Goal: Task Accomplishment & Management: Complete application form

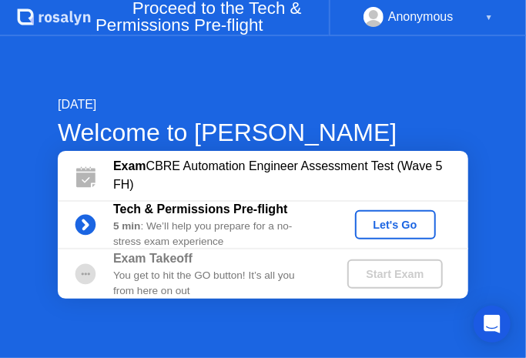
click at [399, 220] on div "Let's Go" at bounding box center [395, 225] width 69 height 12
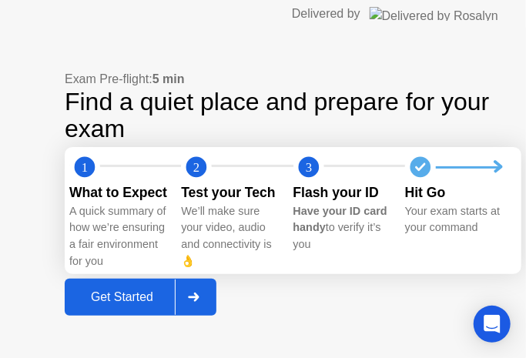
click at [192, 302] on icon at bounding box center [193, 297] width 11 height 9
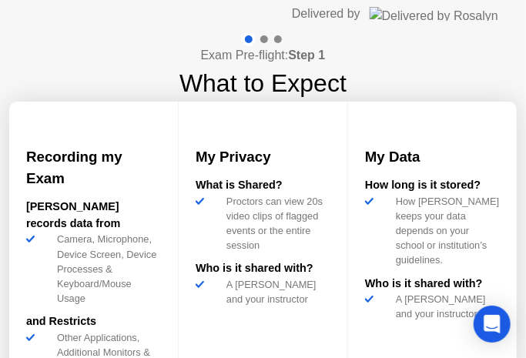
click at [406, 97] on div "Exam Pre-flight: Step 1 What to Expect Recording my Exam [PERSON_NAME] records …" at bounding box center [263, 243] width 526 height 430
click at [262, 38] on div at bounding box center [264, 39] width 8 height 8
click at [409, 330] on div "My Data How long is it stored? How [PERSON_NAME] keeps your data depends on you…" at bounding box center [432, 250] width 169 height 296
click at [376, 66] on div "Exam Pre-flight: Step 1 What to Expect Recording my Exam [PERSON_NAME] records …" at bounding box center [263, 243] width 526 height 430
click at [435, 75] on div "Exam Pre-flight: Step 1 What to Expect Recording my Exam [PERSON_NAME] records …" at bounding box center [263, 243] width 526 height 430
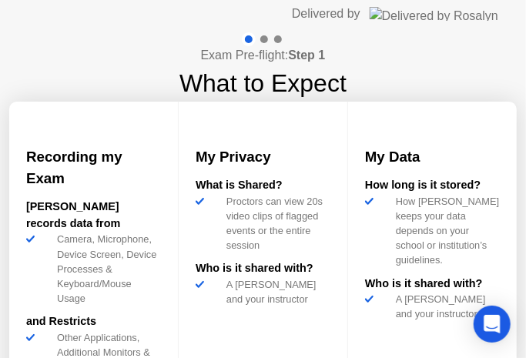
click at [435, 75] on div "Exam Pre-flight: Step 1 What to Expect Recording my Exam [PERSON_NAME] records …" at bounding box center [263, 243] width 526 height 430
drag, startPoint x: 435, startPoint y: 75, endPoint x: 415, endPoint y: -12, distance: 90.0
click at [415, 0] on html "Delivered by Exam Pre-flight: Step 1 What to Expect Recording my Exam [PERSON_N…" at bounding box center [263, 179] width 526 height 358
click at [390, 75] on div "Exam Pre-flight: Step 1 What to Expect Recording my Exam [PERSON_NAME] records …" at bounding box center [263, 243] width 526 height 430
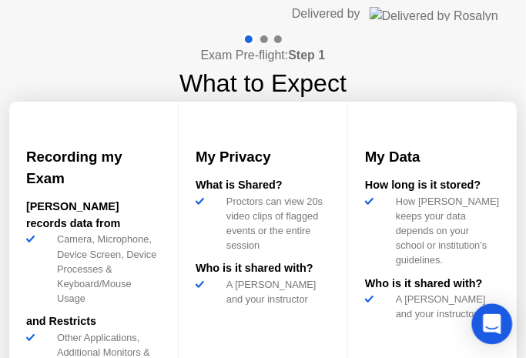
click at [479, 322] on div "Open Intercom Messenger" at bounding box center [492, 324] width 41 height 41
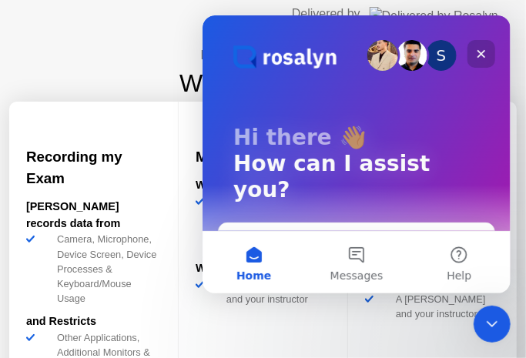
click at [485, 50] on icon "Close" at bounding box center [480, 53] width 12 height 12
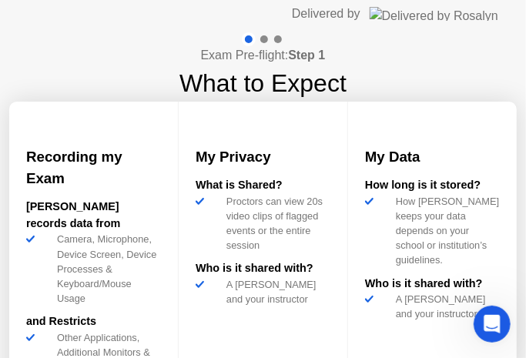
click at [268, 39] on div at bounding box center [262, 39] width 45 height 14
click at [267, 39] on div at bounding box center [264, 39] width 8 height 8
click at [266, 70] on h1 "What to Expect" at bounding box center [262, 83] width 167 height 37
click at [115, 261] on div "Camera, Microphone, Device Screen, Device Processes & Keyboard/Mouse Usage" at bounding box center [106, 269] width 110 height 74
click at [263, 306] on div "A [PERSON_NAME] and your instructor" at bounding box center [275, 291] width 110 height 29
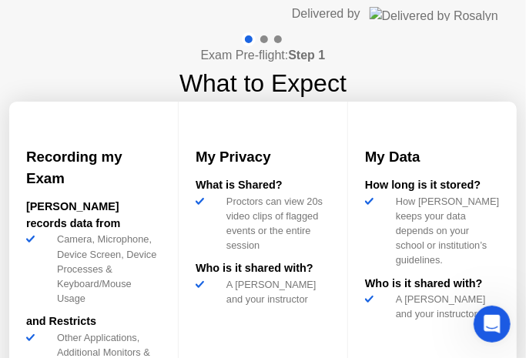
click at [262, 37] on div at bounding box center [262, 39] width 45 height 14
click at [266, 39] on div at bounding box center [264, 39] width 8 height 8
click at [373, 308] on icon at bounding box center [377, 304] width 25 height 17
click at [448, 11] on img at bounding box center [433, 14] width 129 height 14
click at [360, 8] on div "Delivered by" at bounding box center [326, 14] width 69 height 18
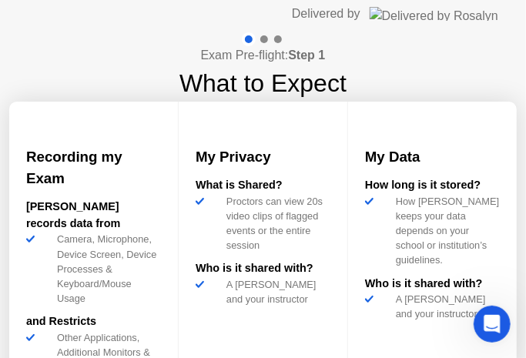
drag, startPoint x: 394, startPoint y: 17, endPoint x: 262, endPoint y: 29, distance: 132.2
click at [360, 14] on div "Delivered by" at bounding box center [326, 14] width 69 height 18
click at [263, 36] on div at bounding box center [264, 39] width 8 height 8
click at [264, 38] on div at bounding box center [264, 39] width 8 height 8
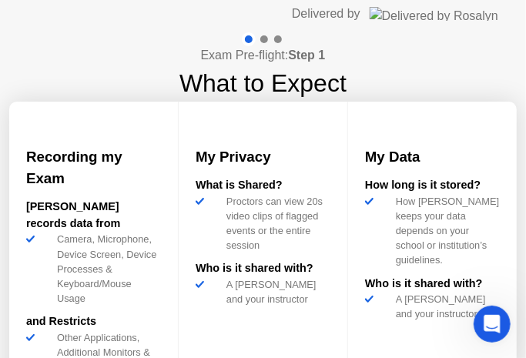
click at [276, 37] on div at bounding box center [278, 39] width 8 height 8
click at [279, 37] on div at bounding box center [278, 39] width 8 height 8
click at [386, 81] on div "Exam Pre-flight: Step 1 What to Expect Recording my Exam [PERSON_NAME] records …" at bounding box center [263, 243] width 526 height 430
drag, startPoint x: 384, startPoint y: 5, endPoint x: 386, endPoint y: 17, distance: 11.8
click at [360, 5] on div "Delivered by" at bounding box center [326, 14] width 69 height 18
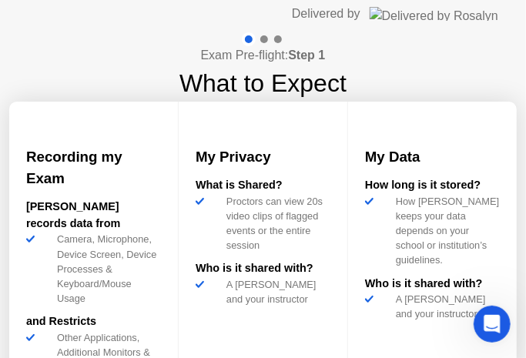
click at [391, 23] on div "Delivered by" at bounding box center [395, 14] width 206 height 28
drag, startPoint x: 391, startPoint y: 23, endPoint x: 431, endPoint y: 38, distance: 42.9
click at [393, 29] on app-layout-with-logo "Delivered by Exam Pre-flight: Step 1 What to Expect Recording my Exam [PERSON_N…" at bounding box center [263, 228] width 526 height 457
click at [451, 37] on div "Exam Pre-flight: Step 1 What to Expect Recording my Exam [PERSON_NAME] records …" at bounding box center [263, 243] width 526 height 430
click at [431, 117] on div "My Data How long is it stored? How [PERSON_NAME] keeps your data depends on you…" at bounding box center [432, 250] width 169 height 296
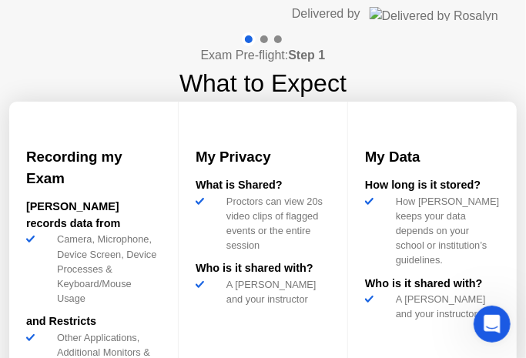
click at [365, 132] on img at bounding box center [365, 132] width 0 height 0
click at [196, 132] on img at bounding box center [196, 132] width 0 height 0
click at [124, 330] on div "Other Applications, Additional Monitors & Copy, Paste and Print functions" at bounding box center [106, 359] width 110 height 59
click at [128, 330] on div "Other Applications, Additional Monitors & Copy, Paste and Print functions" at bounding box center [106, 359] width 110 height 59
click at [236, 314] on div "What is Shared? Proctors can view 20s video clips of flagged events or the enti…" at bounding box center [263, 245] width 135 height 137
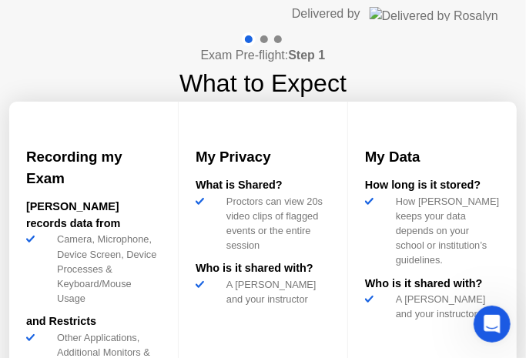
click at [236, 314] on div "What is Shared? Proctors can view 20s video clips of flagged events or the enti…" at bounding box center [263, 245] width 135 height 137
click at [453, 349] on div "My Data How long is it stored? How [PERSON_NAME] keeps your data depends on you…" at bounding box center [432, 250] width 169 height 296
click at [494, 304] on div "A [PERSON_NAME] and your instructor" at bounding box center [445, 306] width 110 height 29
drag, startPoint x: 505, startPoint y: 317, endPoint x: 979, endPoint y: 622, distance: 563.7
click at [508, 316] on html at bounding box center [489, 321] width 37 height 37
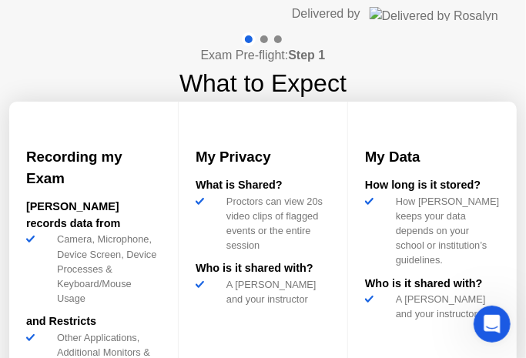
click at [479, 302] on div "A [PERSON_NAME] and your instructor" at bounding box center [445, 306] width 110 height 29
click at [473, 92] on div "Exam Pre-flight: Step 1 What to Expect Recording my Exam [PERSON_NAME] records …" at bounding box center [263, 243] width 526 height 430
click at [473, 165] on h3 "My Data" at bounding box center [432, 157] width 135 height 22
drag, startPoint x: 473, startPoint y: 165, endPoint x: 477, endPoint y: 293, distance: 127.9
click at [474, 168] on h3 "My Data" at bounding box center [432, 157] width 135 height 22
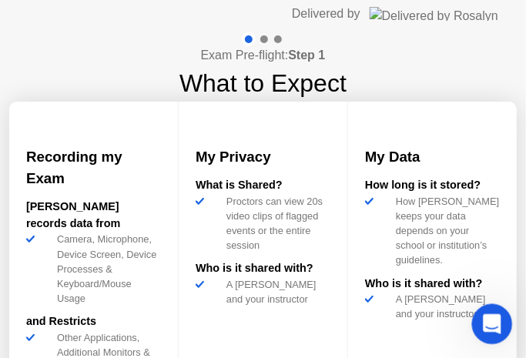
click at [487, 330] on icon "Open Intercom Messenger" at bounding box center [489, 321] width 25 height 25
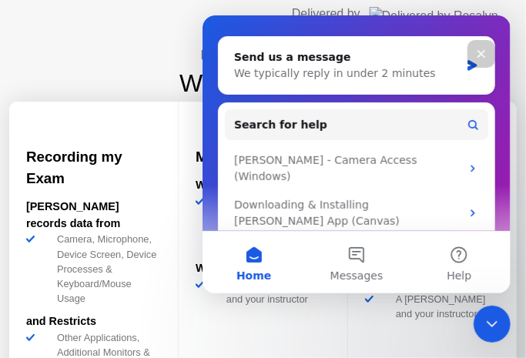
scroll to position [219, 0]
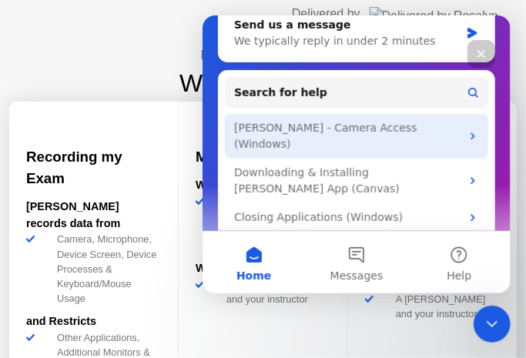
click at [391, 119] on div "[PERSON_NAME] - Camera Access (Windows)" at bounding box center [346, 135] width 226 height 32
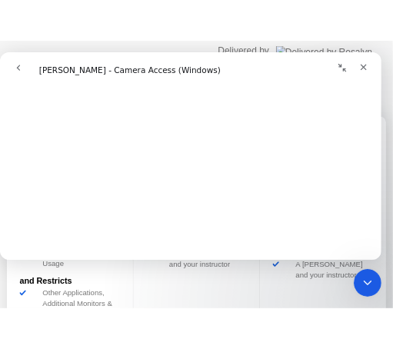
scroll to position [759, 0]
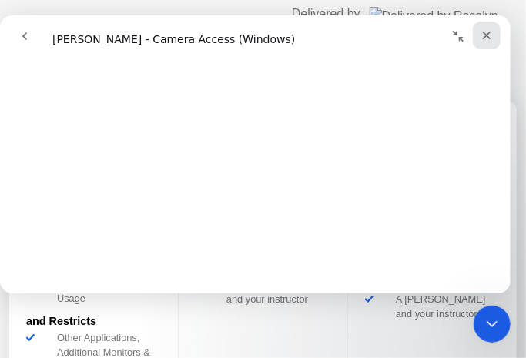
click at [487, 32] on icon "Close" at bounding box center [486, 34] width 12 height 12
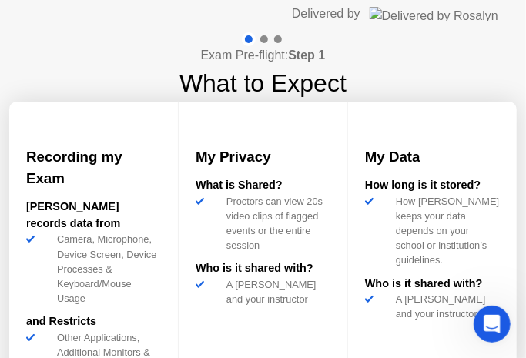
click at [410, 289] on div "Who is it shared with?" at bounding box center [432, 284] width 135 height 17
click at [403, 296] on div "A [PERSON_NAME] and your instructor" at bounding box center [445, 306] width 110 height 29
click at [439, 68] on div "Exam Pre-flight: Step 1 What to Expect Recording my Exam [PERSON_NAME] records …" at bounding box center [263, 243] width 526 height 430
click at [262, 37] on div at bounding box center [264, 39] width 8 height 8
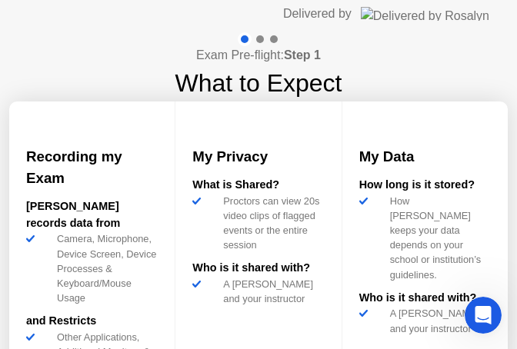
click at [445, 17] on img at bounding box center [425, 14] width 129 height 14
click at [439, 57] on div "Exam Pre-flight: Step 1 What to Expect Recording my Exam [PERSON_NAME] records …" at bounding box center [258, 243] width 517 height 430
click at [259, 38] on div at bounding box center [260, 39] width 8 height 8
click at [273, 38] on div at bounding box center [274, 39] width 8 height 8
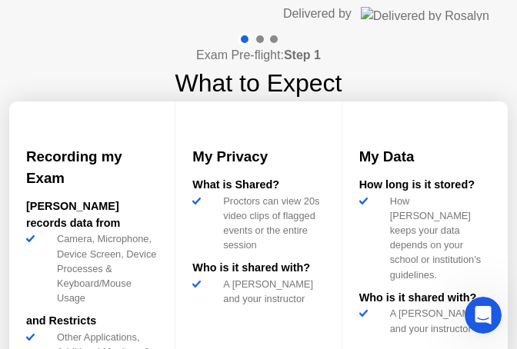
click at [273, 38] on div at bounding box center [274, 39] width 8 height 8
click at [259, 35] on div at bounding box center [260, 39] width 8 height 8
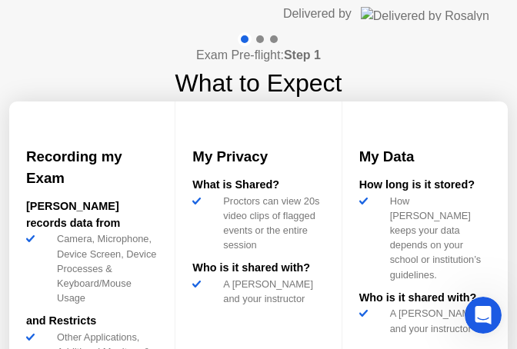
click at [302, 39] on div "Exam Pre-flight: Step 1 What to Expect" at bounding box center [259, 66] width 167 height 69
click at [469, 25] on div "Delivered by" at bounding box center [386, 14] width 206 height 28
click at [457, 19] on img at bounding box center [425, 14] width 129 height 14
click at [455, 15] on img at bounding box center [425, 14] width 129 height 14
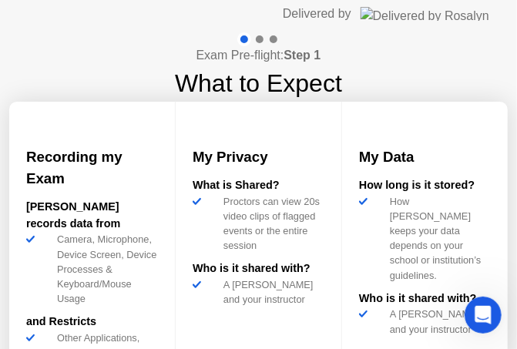
click at [258, 34] on div at bounding box center [258, 39] width 45 height 14
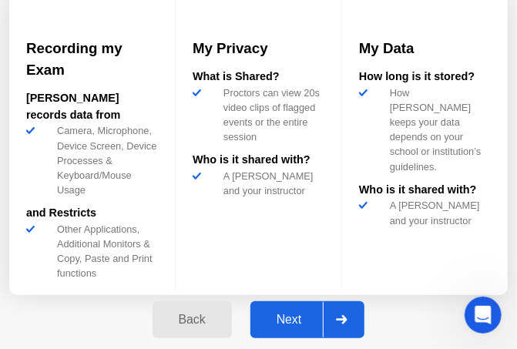
click at [250, 301] on button "Next" at bounding box center [307, 319] width 115 height 37
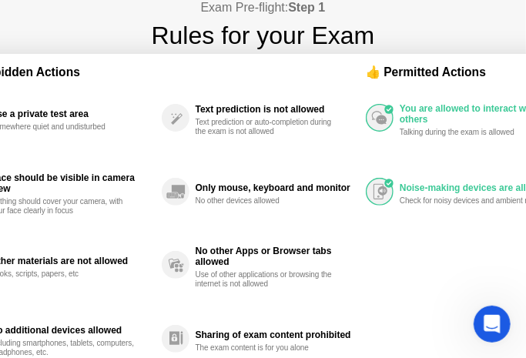
scroll to position [128, 0]
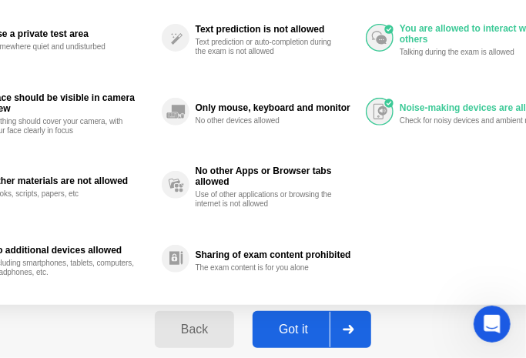
click at [252, 311] on button "Got it" at bounding box center [311, 329] width 119 height 37
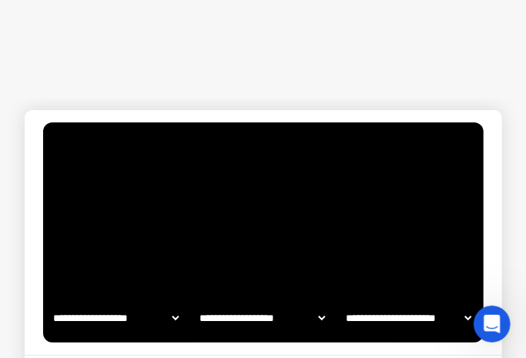
select select "**********"
select select "*******"
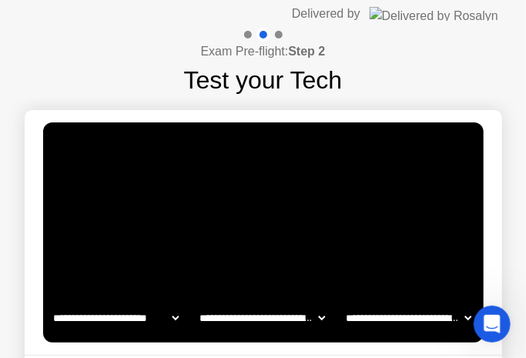
scroll to position [139, 0]
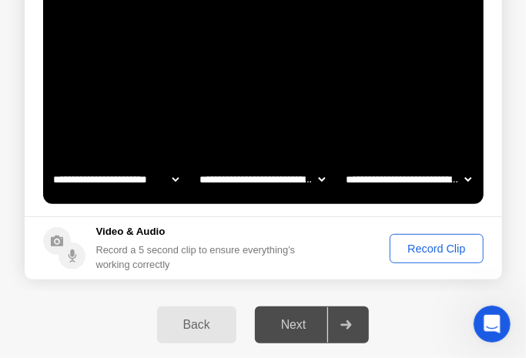
click at [416, 245] on div "Record Clip" at bounding box center [436, 248] width 82 height 12
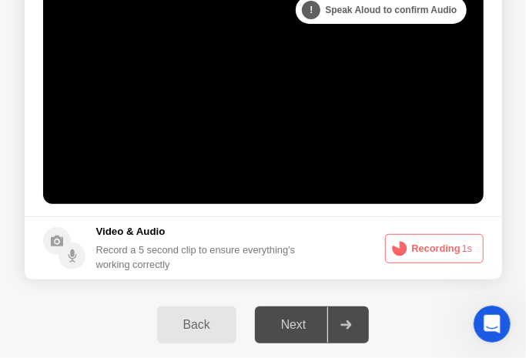
click at [420, 243] on button "Recording 1s" at bounding box center [434, 248] width 99 height 29
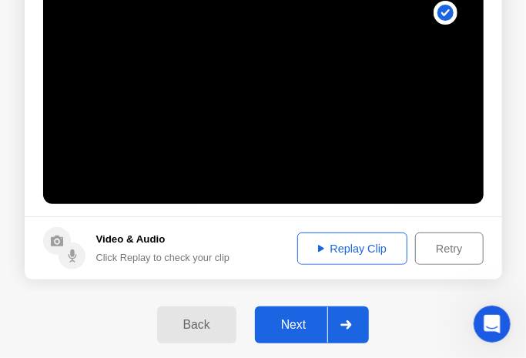
click at [337, 242] on div "Replay Clip" at bounding box center [353, 248] width 100 height 12
click at [433, 244] on div "Retry" at bounding box center [448, 248] width 57 height 12
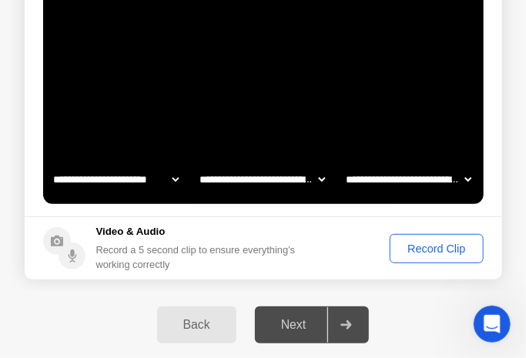
click at [416, 248] on div "Record Clip" at bounding box center [436, 248] width 82 height 12
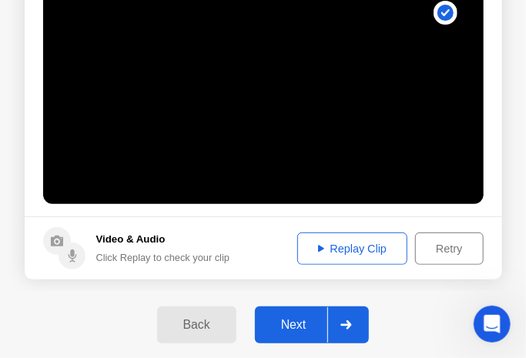
click at [363, 335] on div at bounding box center [345, 324] width 37 height 35
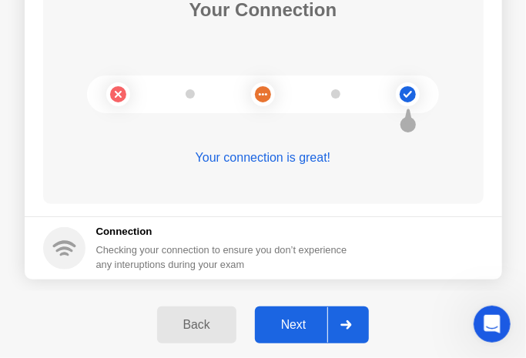
click at [360, 326] on div at bounding box center [345, 324] width 37 height 35
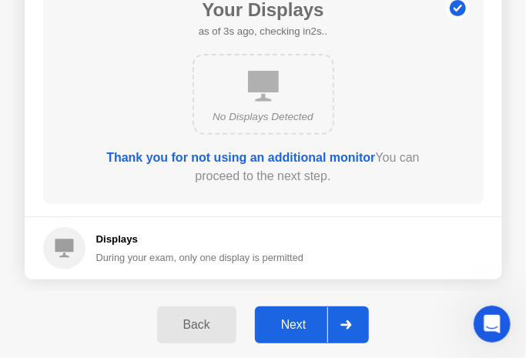
click at [302, 326] on div "Next" at bounding box center [293, 325] width 69 height 14
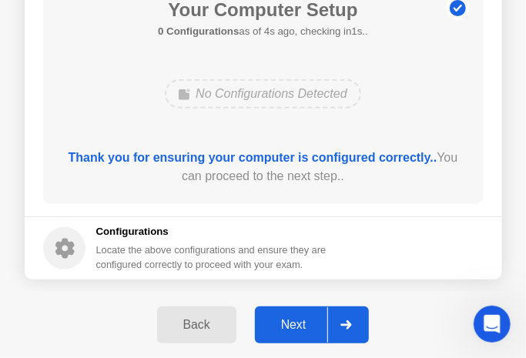
click at [304, 330] on div "Next" at bounding box center [293, 325] width 69 height 14
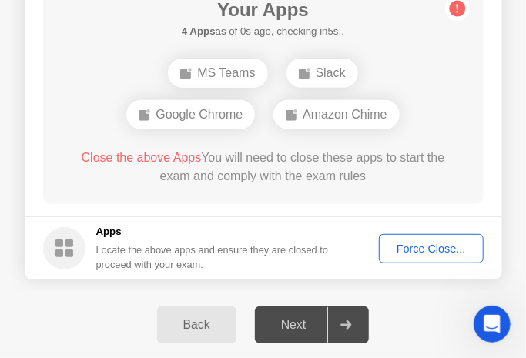
click at [174, 161] on span "Close the above Apps" at bounding box center [142, 157] width 120 height 13
click at [424, 248] on div "Force Close..." at bounding box center [431, 248] width 94 height 12
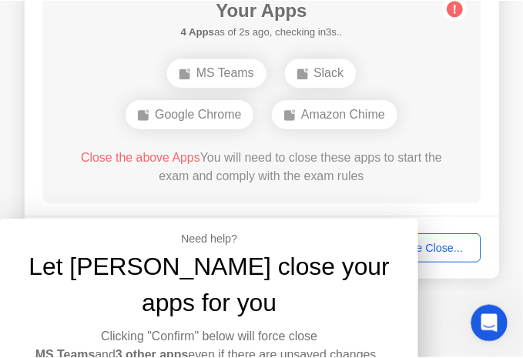
scroll to position [0, 0]
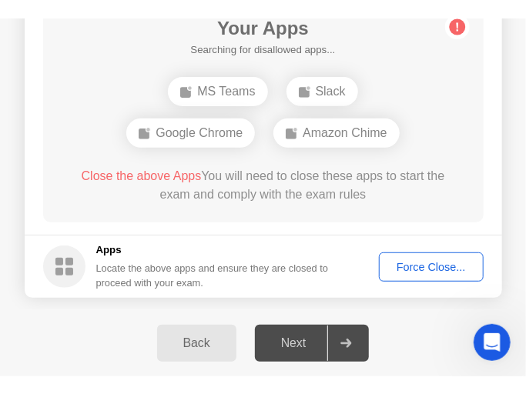
scroll to position [103, 0]
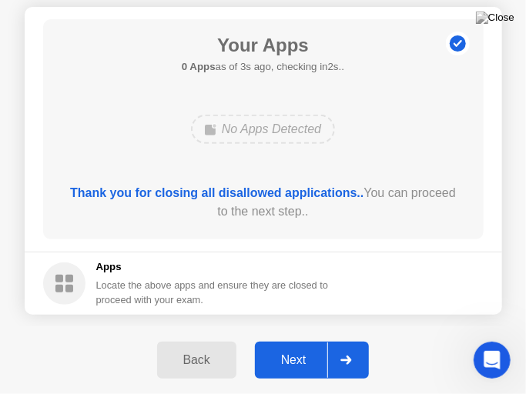
click at [352, 357] on icon at bounding box center [346, 360] width 11 height 9
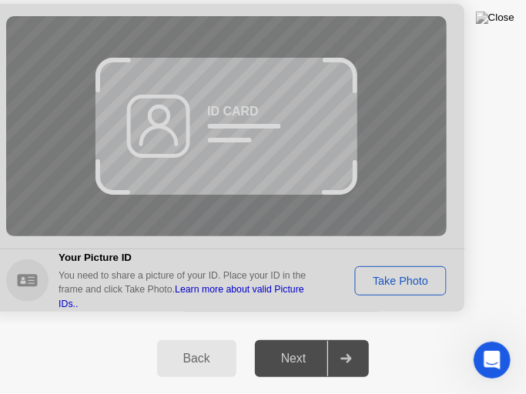
scroll to position [0, 174]
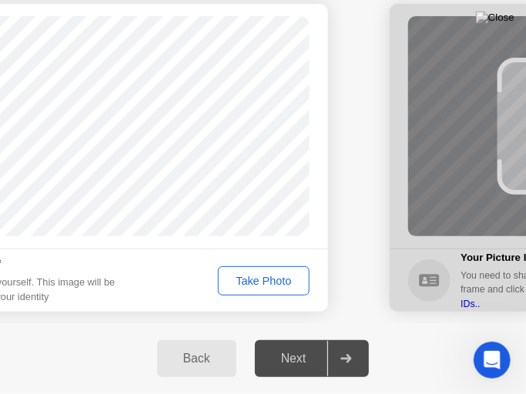
click at [269, 283] on div "Take Photo" at bounding box center [263, 281] width 80 height 12
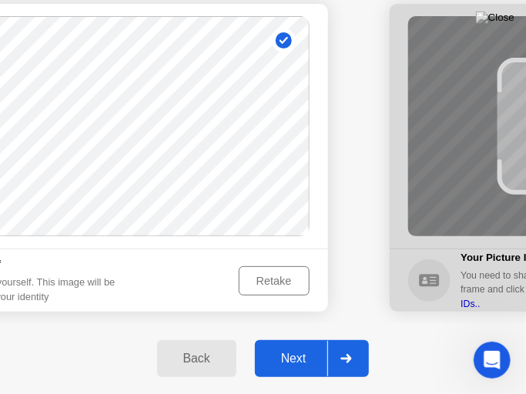
click at [284, 279] on div "Retake" at bounding box center [274, 281] width 60 height 12
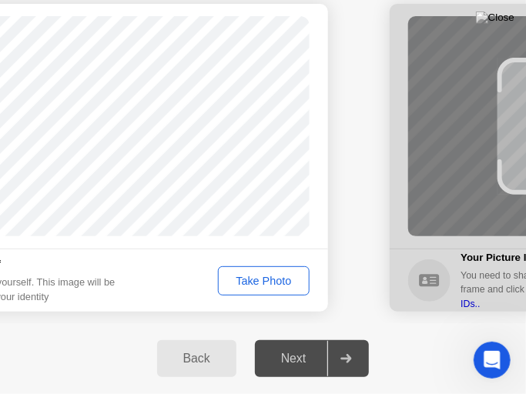
click at [284, 279] on div "Take Photo" at bounding box center [263, 281] width 80 height 12
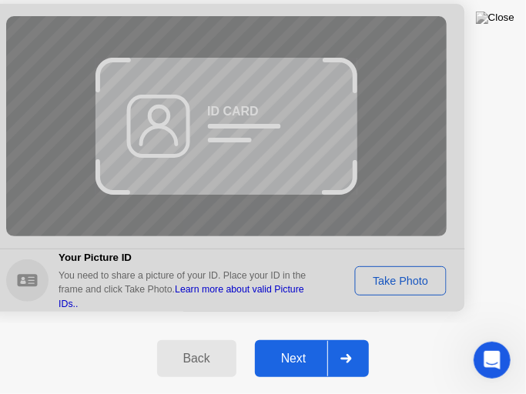
click at [291, 171] on div at bounding box center [226, 158] width 477 height 308
click at [401, 285] on div at bounding box center [226, 158] width 477 height 308
click at [269, 123] on div at bounding box center [226, 158] width 477 height 308
click at [212, 131] on div at bounding box center [226, 158] width 477 height 308
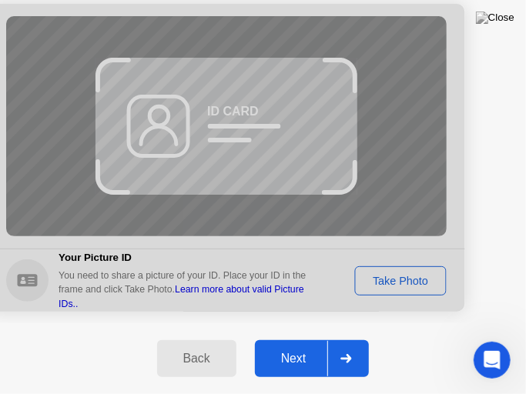
click at [397, 283] on div at bounding box center [226, 158] width 477 height 308
click at [229, 123] on div at bounding box center [226, 158] width 477 height 308
click at [14, 290] on div at bounding box center [226, 158] width 477 height 308
click at [356, 353] on div at bounding box center [345, 358] width 37 height 35
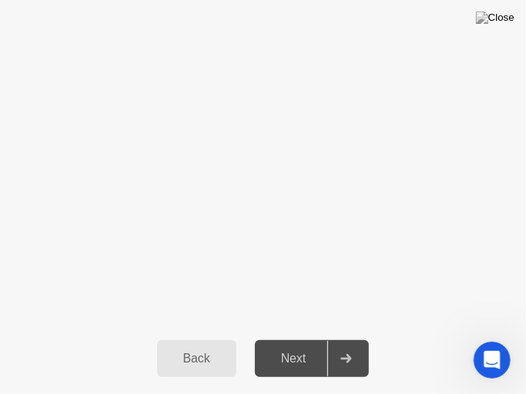
click at [346, 357] on icon at bounding box center [346, 358] width 11 height 9
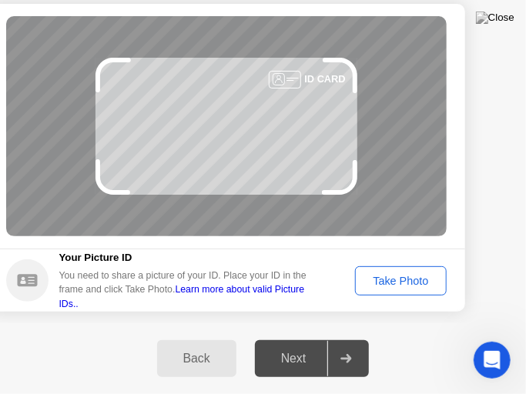
click at [403, 283] on div "Take Photo" at bounding box center [400, 281] width 80 height 12
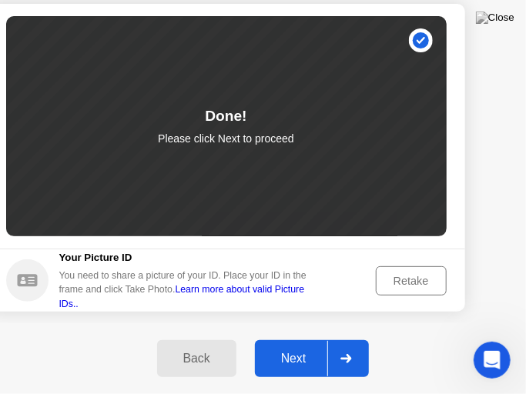
click at [353, 355] on div at bounding box center [345, 358] width 37 height 35
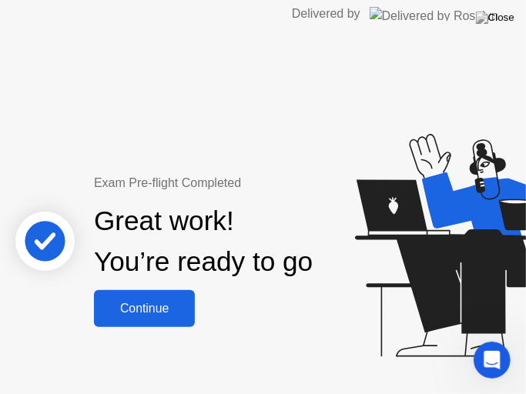
click at [162, 306] on div "Continue" at bounding box center [145, 309] width 92 height 14
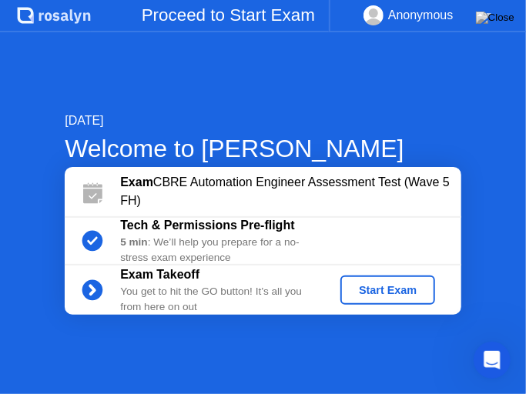
click at [396, 284] on div "Start Exam" at bounding box center [387, 290] width 82 height 12
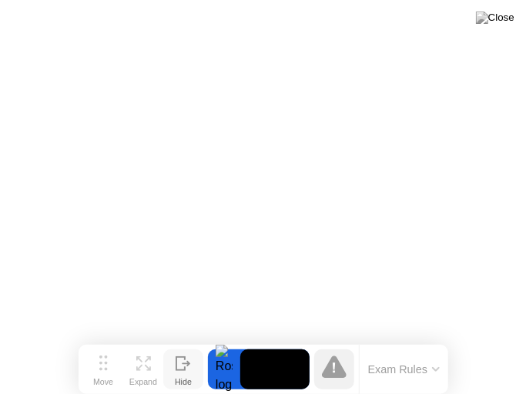
click at [184, 357] on div "Hide" at bounding box center [183, 381] width 17 height 9
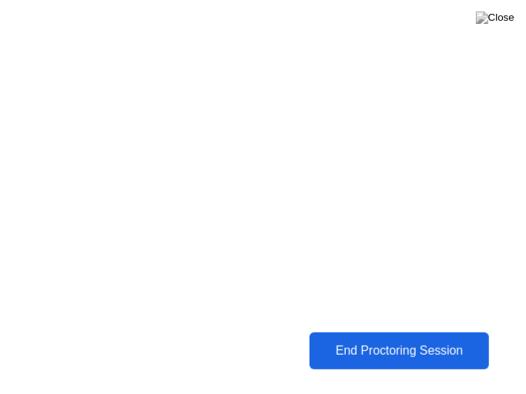
click at [378, 353] on div "End Proctoring Session" at bounding box center [399, 351] width 170 height 14
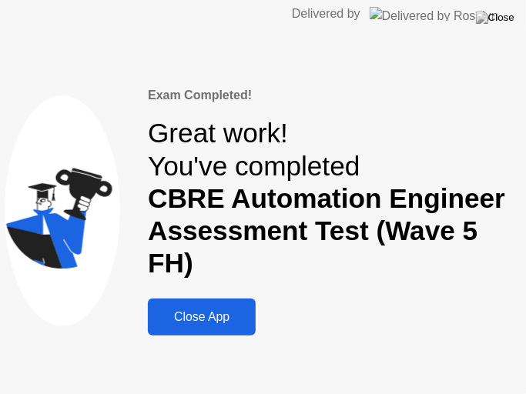
click at [226, 310] on div "Close App" at bounding box center [201, 317] width 99 height 14
